Goal: Information Seeking & Learning: Learn about a topic

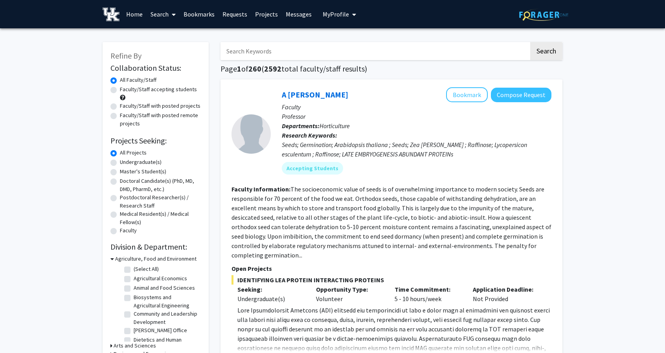
click at [120, 161] on label "Undergraduate(s)" at bounding box center [141, 162] width 42 height 8
click at [120, 161] on input "Undergraduate(s)" at bounding box center [122, 160] width 5 height 5
radio input "true"
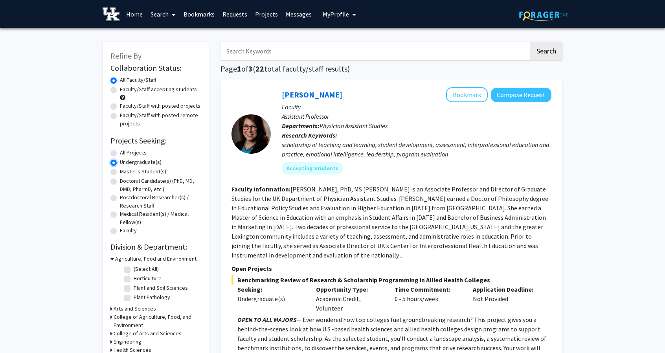
scroll to position [81, 0]
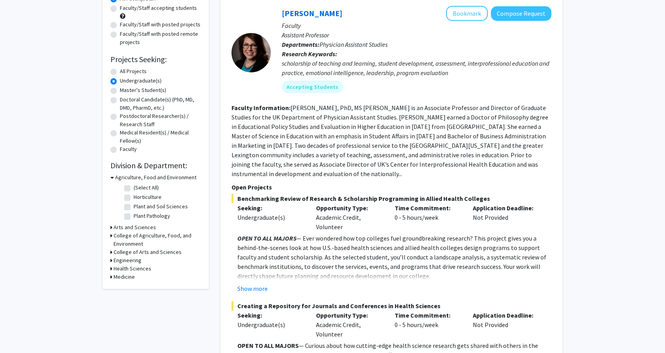
click at [131, 253] on h3 "College of Arts and Sciences" at bounding box center [148, 252] width 68 height 8
click at [132, 243] on h3 "College of Agriculture, Food, and Environment" at bounding box center [157, 239] width 87 height 16
click at [136, 226] on h3 "Arts and Sciences" at bounding box center [135, 227] width 42 height 8
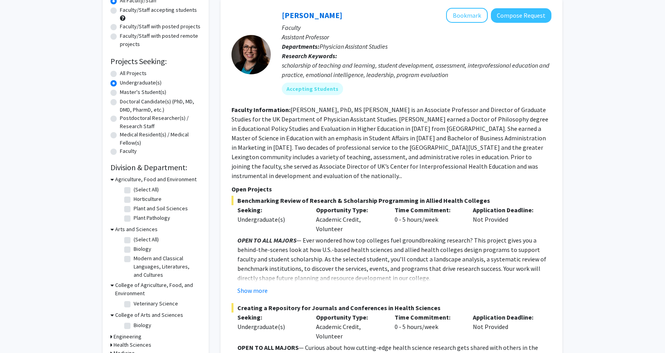
scroll to position [80, 0]
click at [120, 73] on label "All Projects" at bounding box center [133, 73] width 27 height 8
click at [120, 73] on input "All Projects" at bounding box center [122, 71] width 5 height 5
radio input "true"
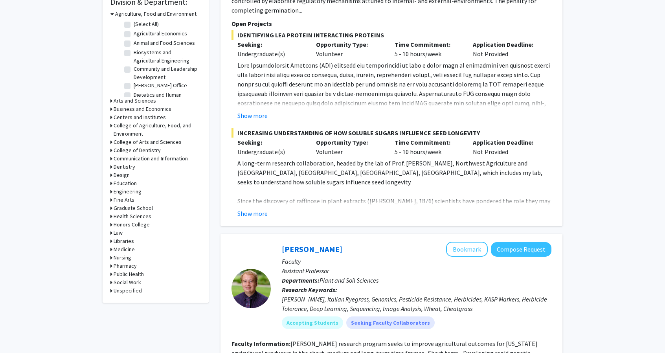
scroll to position [244, 0]
click at [122, 284] on h3 "Social Work" at bounding box center [127, 282] width 27 height 8
click at [132, 217] on h3 "Health Sciences" at bounding box center [133, 216] width 38 height 8
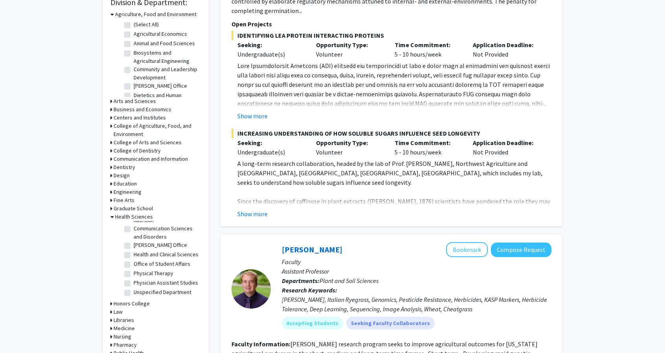
scroll to position [38, 0]
click at [136, 104] on h3 "Arts and Sciences" at bounding box center [135, 101] width 42 height 8
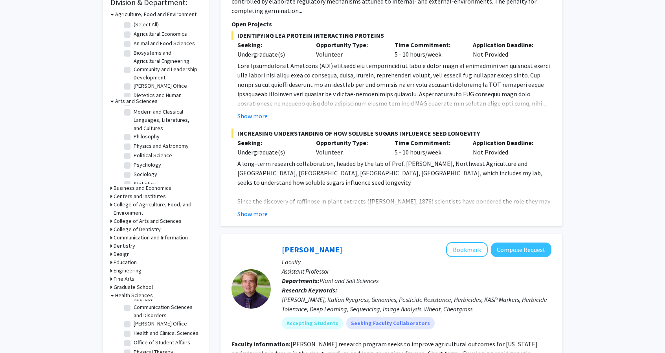
scroll to position [150, 0]
click at [134, 117] on label "Philosophy" at bounding box center [147, 121] width 26 height 8
click at [134, 117] on input "Philosophy" at bounding box center [136, 119] width 5 height 5
checkbox input "true"
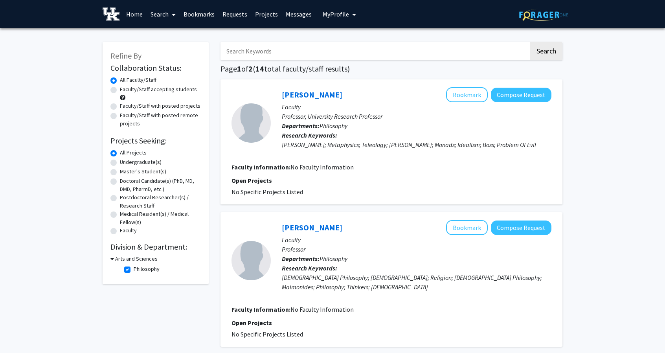
click at [127, 260] on h3 "Arts and Sciences" at bounding box center [136, 259] width 42 height 8
click at [127, 260] on h3 "Arts and Sciences" at bounding box center [135, 259] width 42 height 8
click at [134, 271] on label "Philosophy" at bounding box center [147, 269] width 26 height 8
click at [134, 270] on input "Philosophy" at bounding box center [136, 267] width 5 height 5
checkbox input "false"
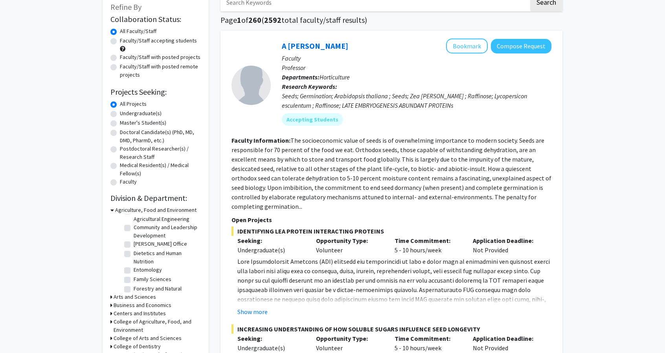
scroll to position [49, 0]
click at [116, 298] on h3 "Arts and Sciences" at bounding box center [135, 296] width 42 height 8
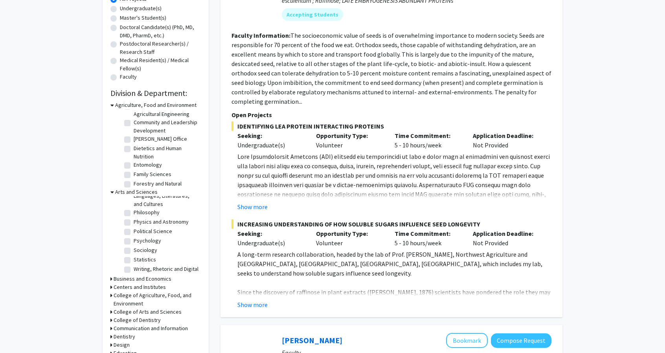
scroll to position [150, 0]
click at [134, 236] on label "Psychology" at bounding box center [147, 240] width 27 height 8
click at [134, 236] on input "Psychology" at bounding box center [136, 238] width 5 height 5
checkbox input "true"
